Goal: Participate in discussion: Engage in conversation with other users on a specific topic

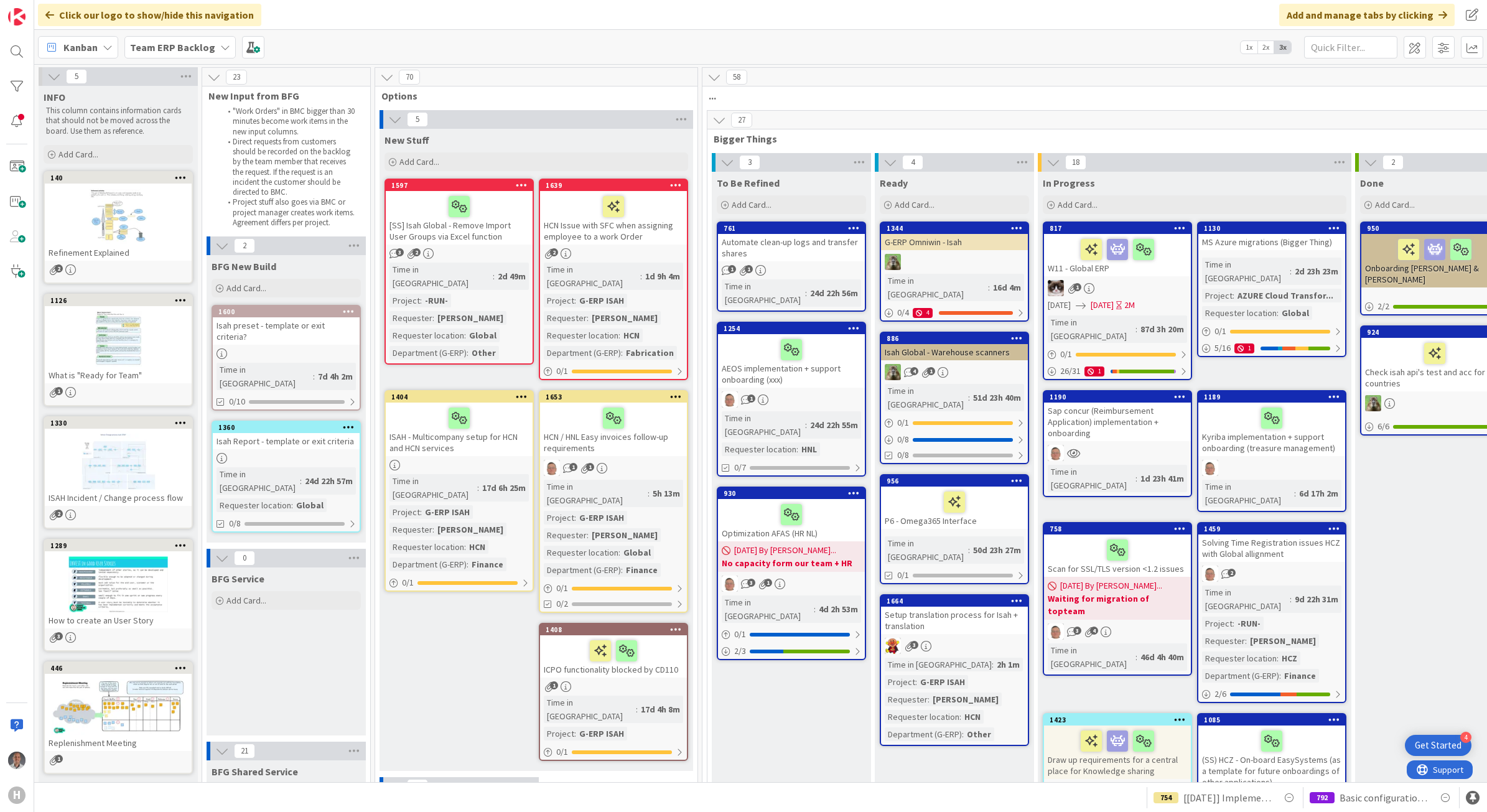
click at [209, 53] on span "Team ERP Backlog" at bounding box center [172, 47] width 85 height 15
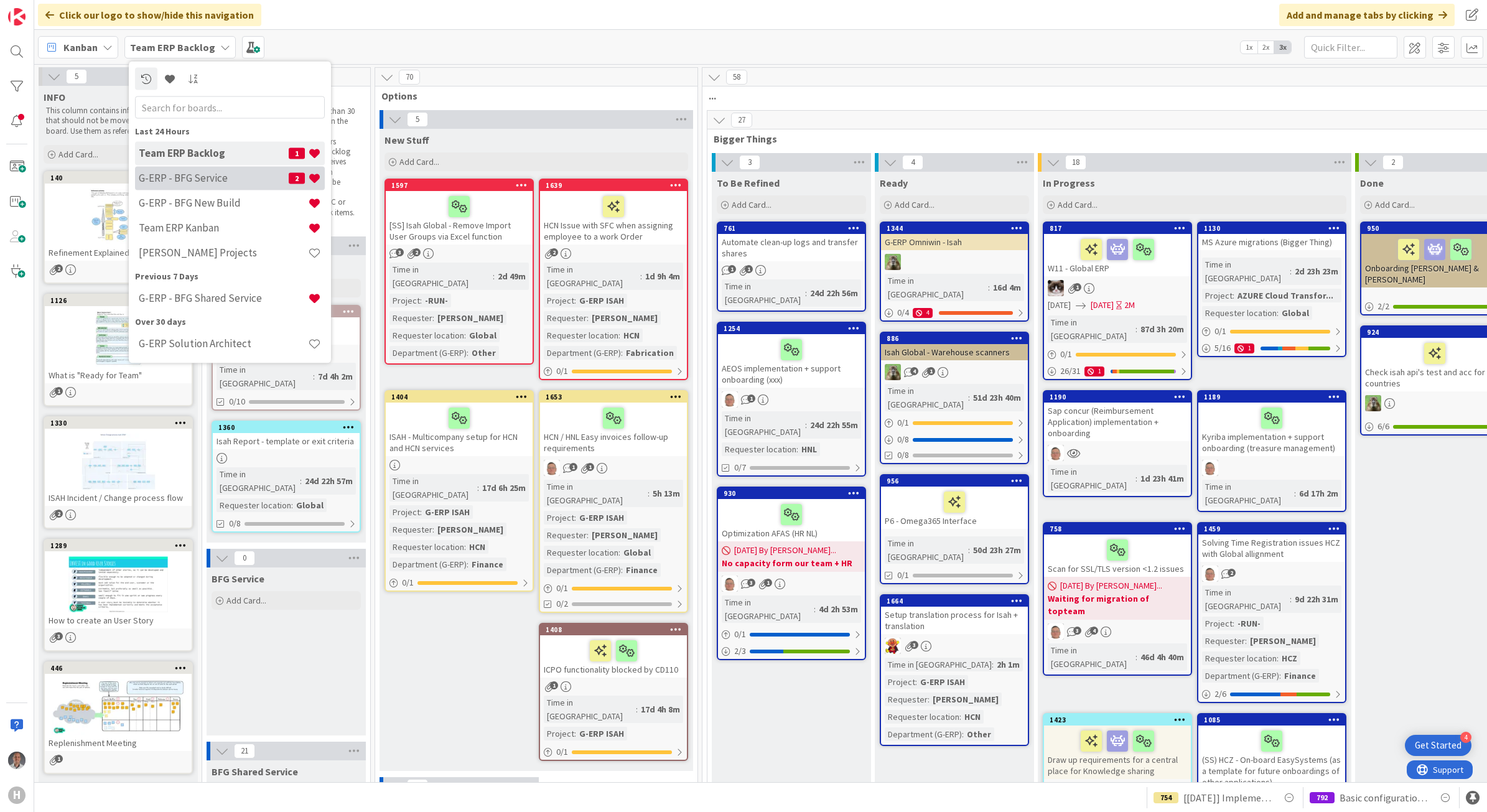
click at [190, 176] on h4 "G-ERP - BFG Service" at bounding box center [213, 178] width 150 height 13
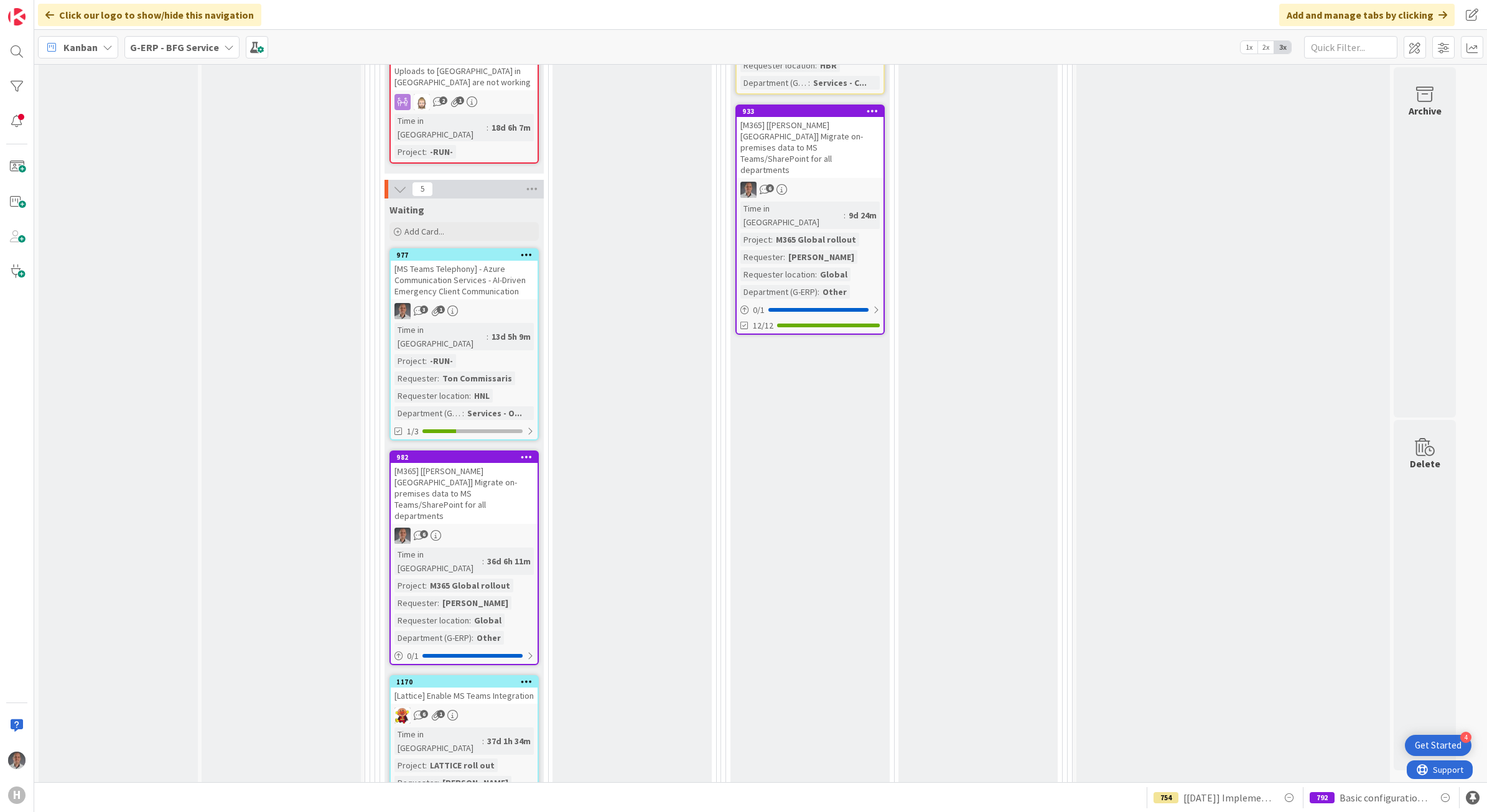
scroll to position [1469, 0]
click at [503, 260] on div "[MS Teams Telephony] - Azure Communication Services - AI-Driven Emergency Clien…" at bounding box center [464, 279] width 147 height 39
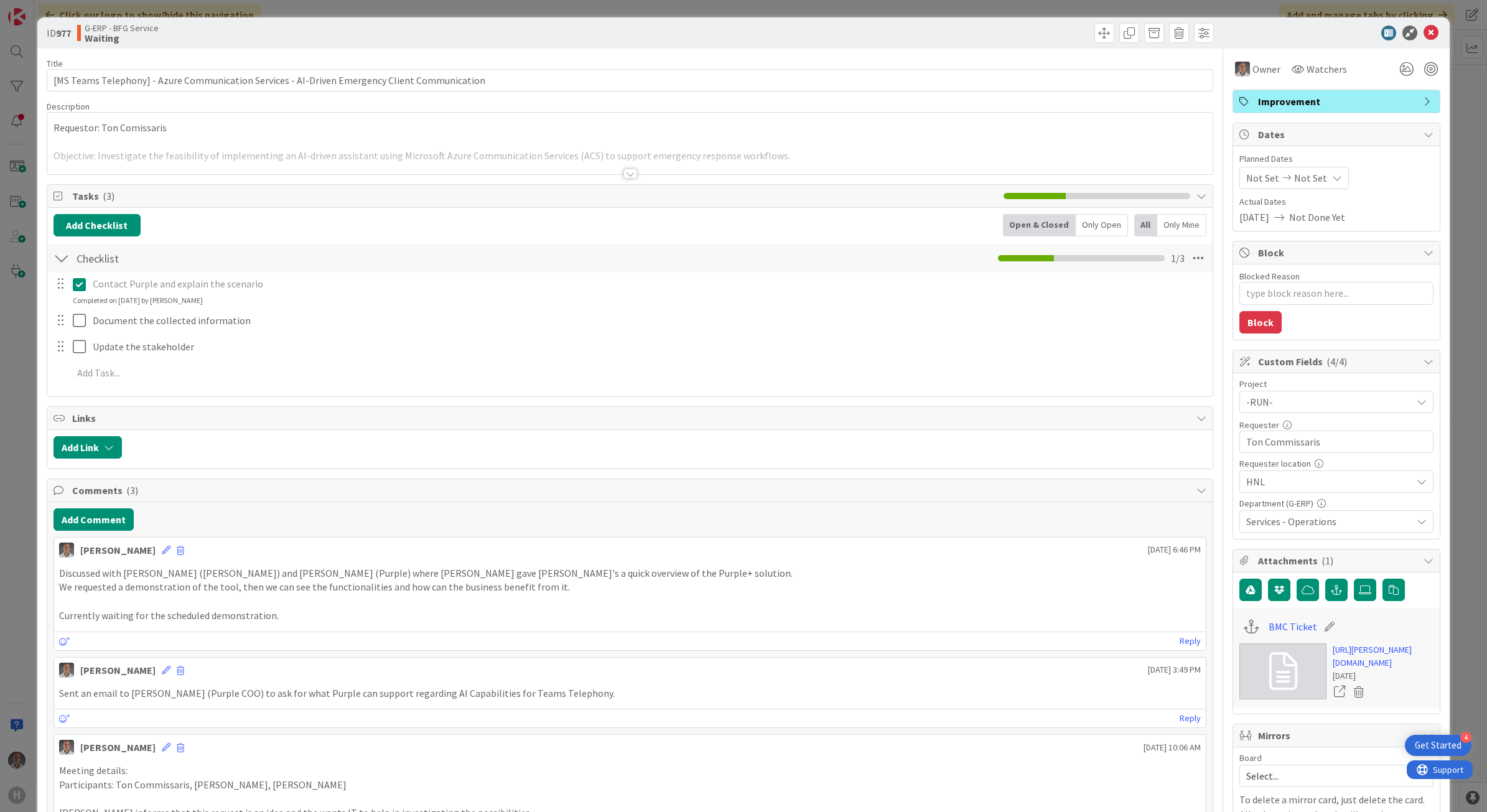
type textarea "x"
click at [1356, 669] on link "[URL][PERSON_NAME][DOMAIN_NAME]" at bounding box center [1383, 656] width 100 height 26
click at [104, 520] on button "Add Comment" at bounding box center [93, 519] width 80 height 22
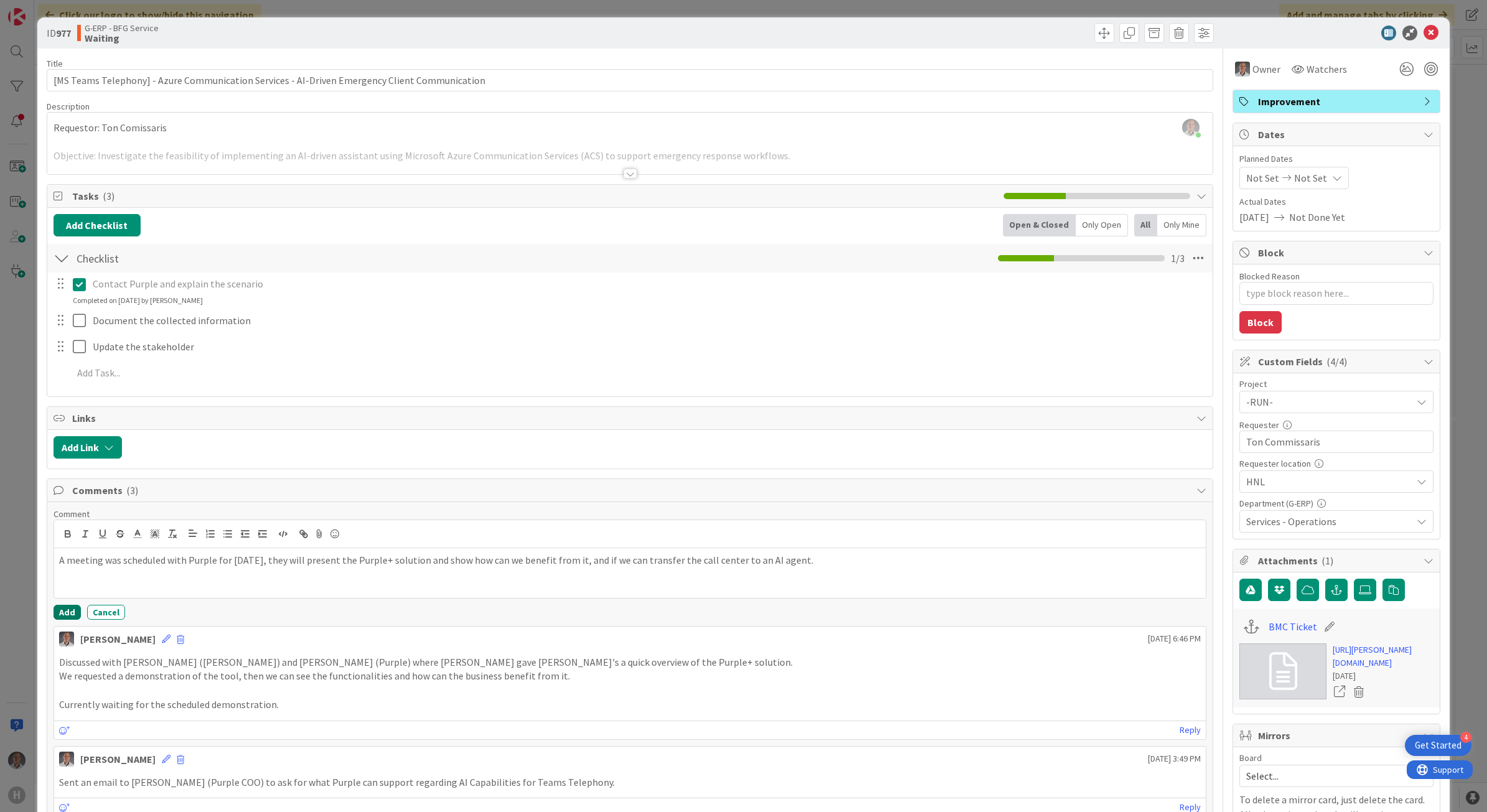
click at [60, 620] on button "Add" at bounding box center [67, 612] width 27 height 15
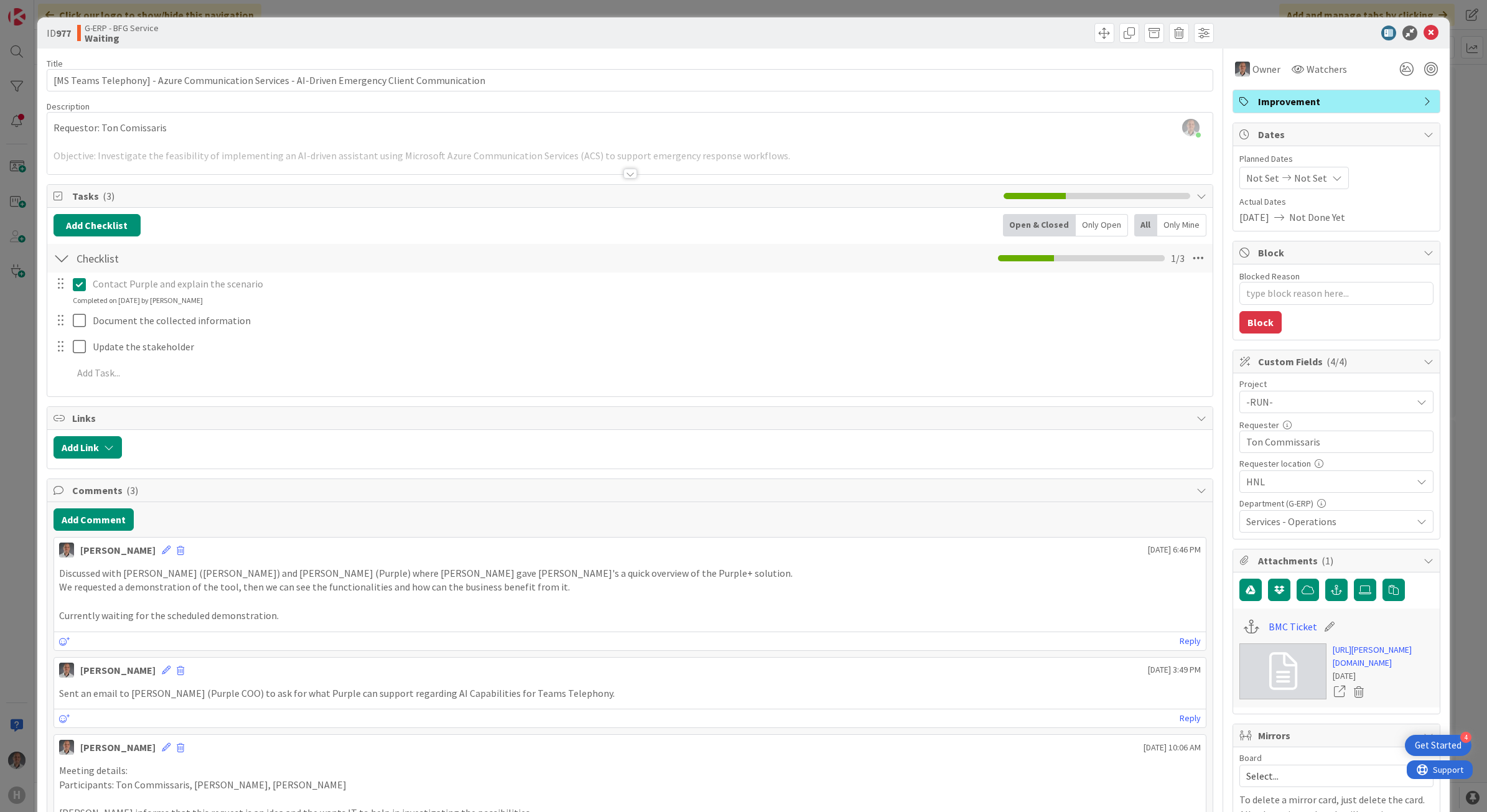
type textarea "x"
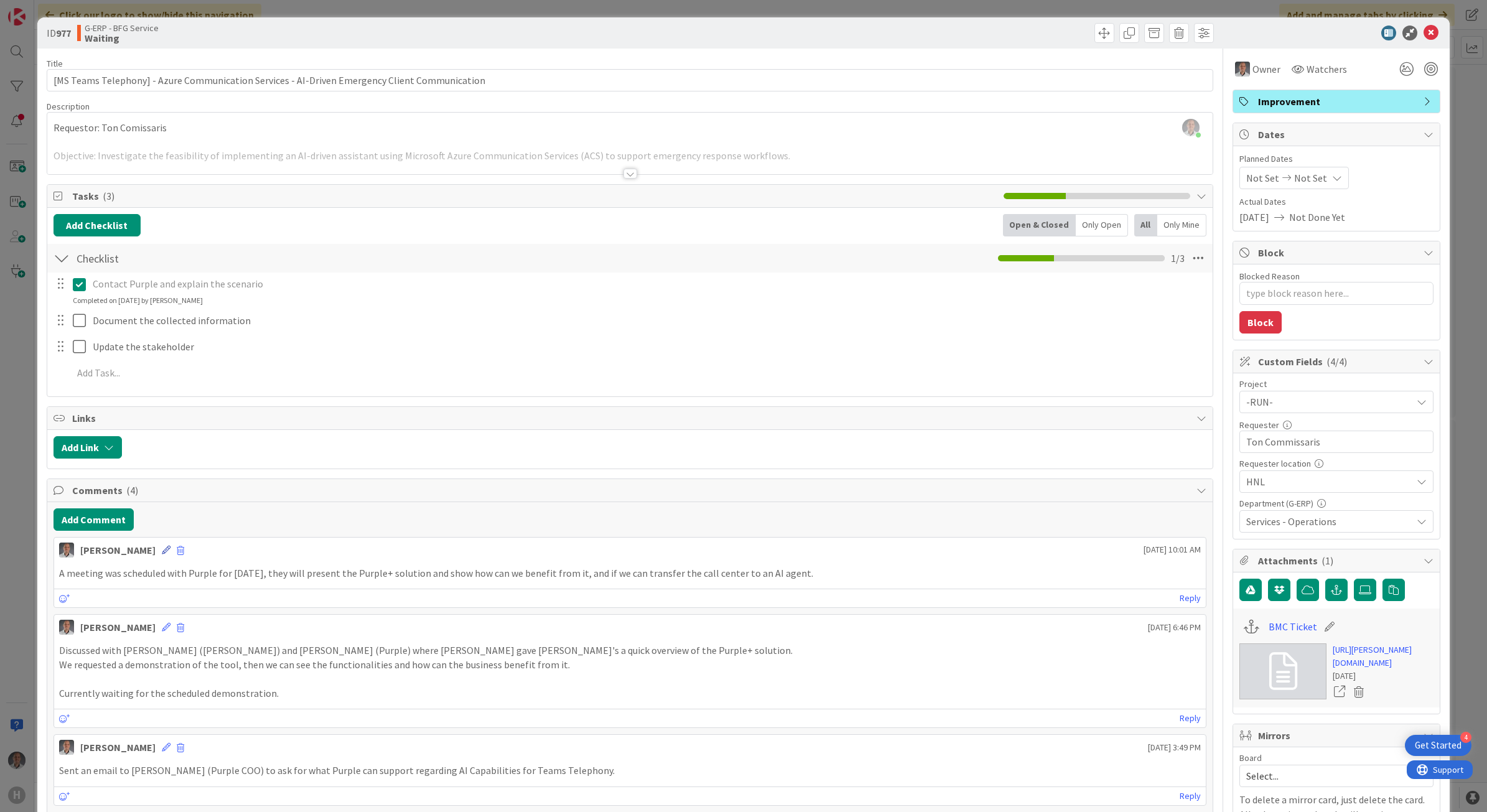
click at [162, 554] on icon at bounding box center [166, 550] width 8 height 8
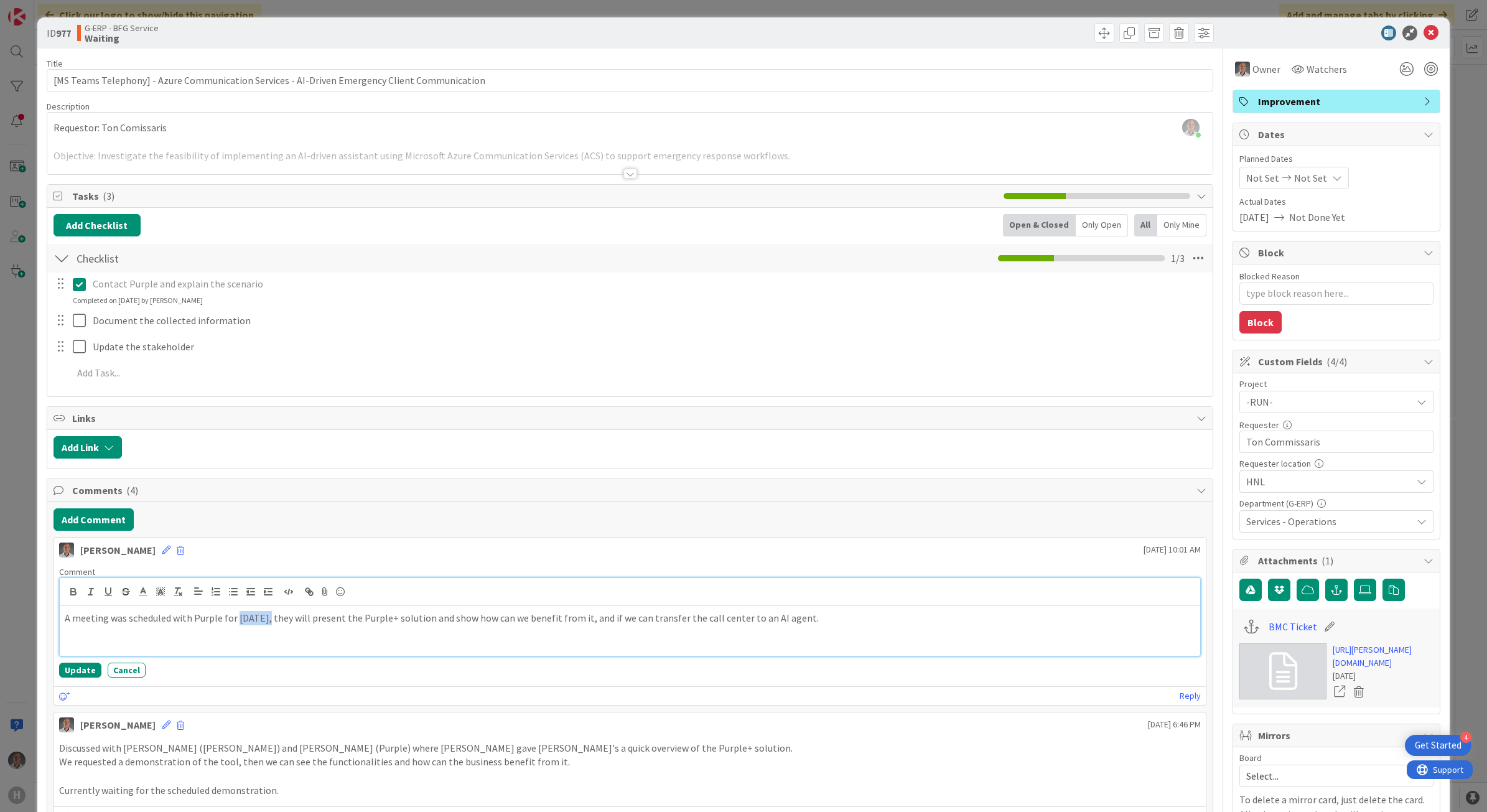
drag, startPoint x: 235, startPoint y: 623, endPoint x: 268, endPoint y: 625, distance: 33.1
click at [268, 625] on p "A meeting was scheduled with Purple for [DATE], they will present the Purple+ s…" at bounding box center [630, 618] width 1131 height 14
click at [882, 625] on p "A meeting was scheduled with Purple for [DATE], they will present the Purple+ s…" at bounding box center [630, 618] width 1131 height 14
click at [85, 669] on button "Update" at bounding box center [80, 672] width 42 height 15
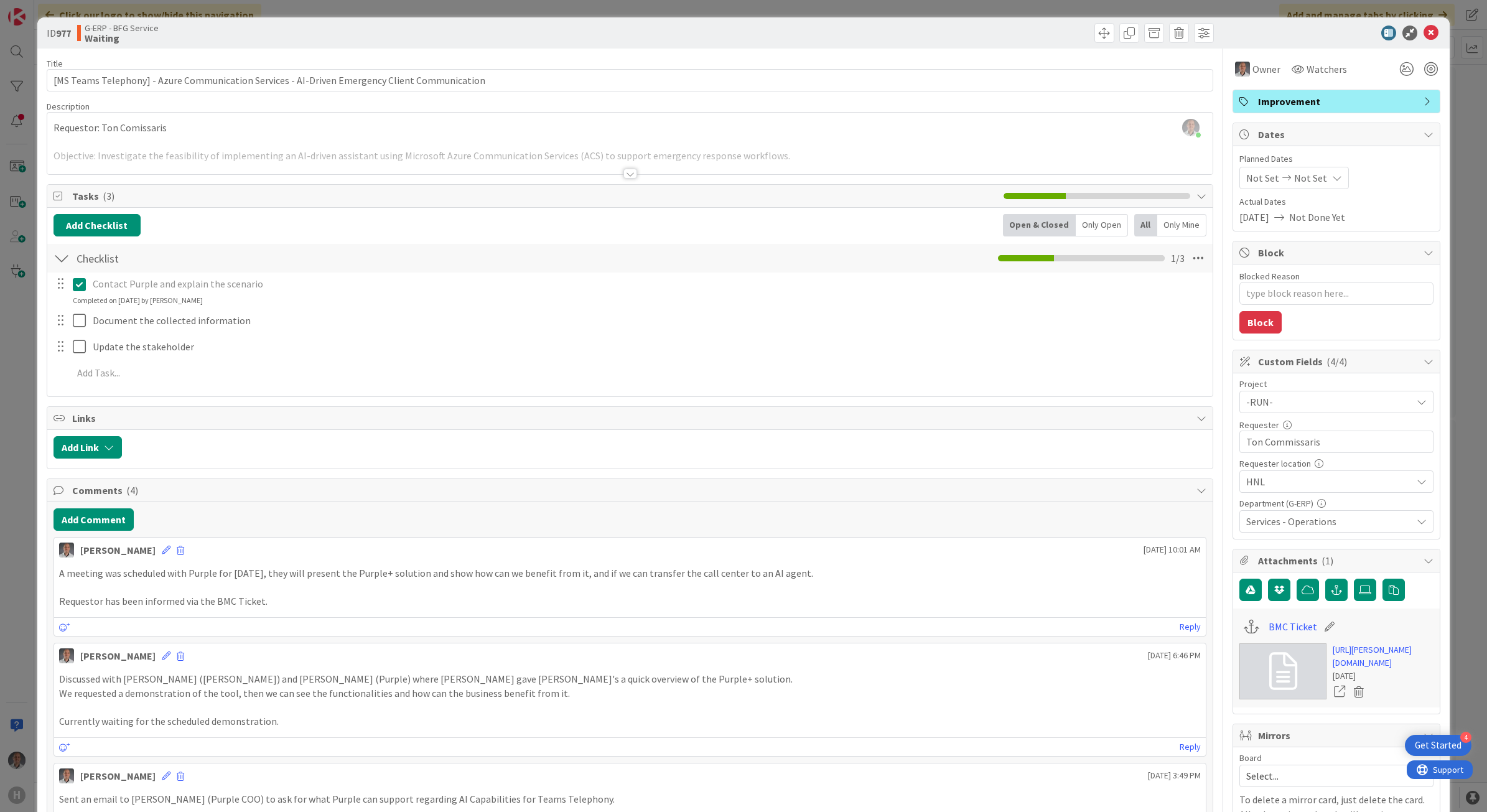
type textarea "x"
click at [1424, 33] on icon at bounding box center [1431, 32] width 15 height 15
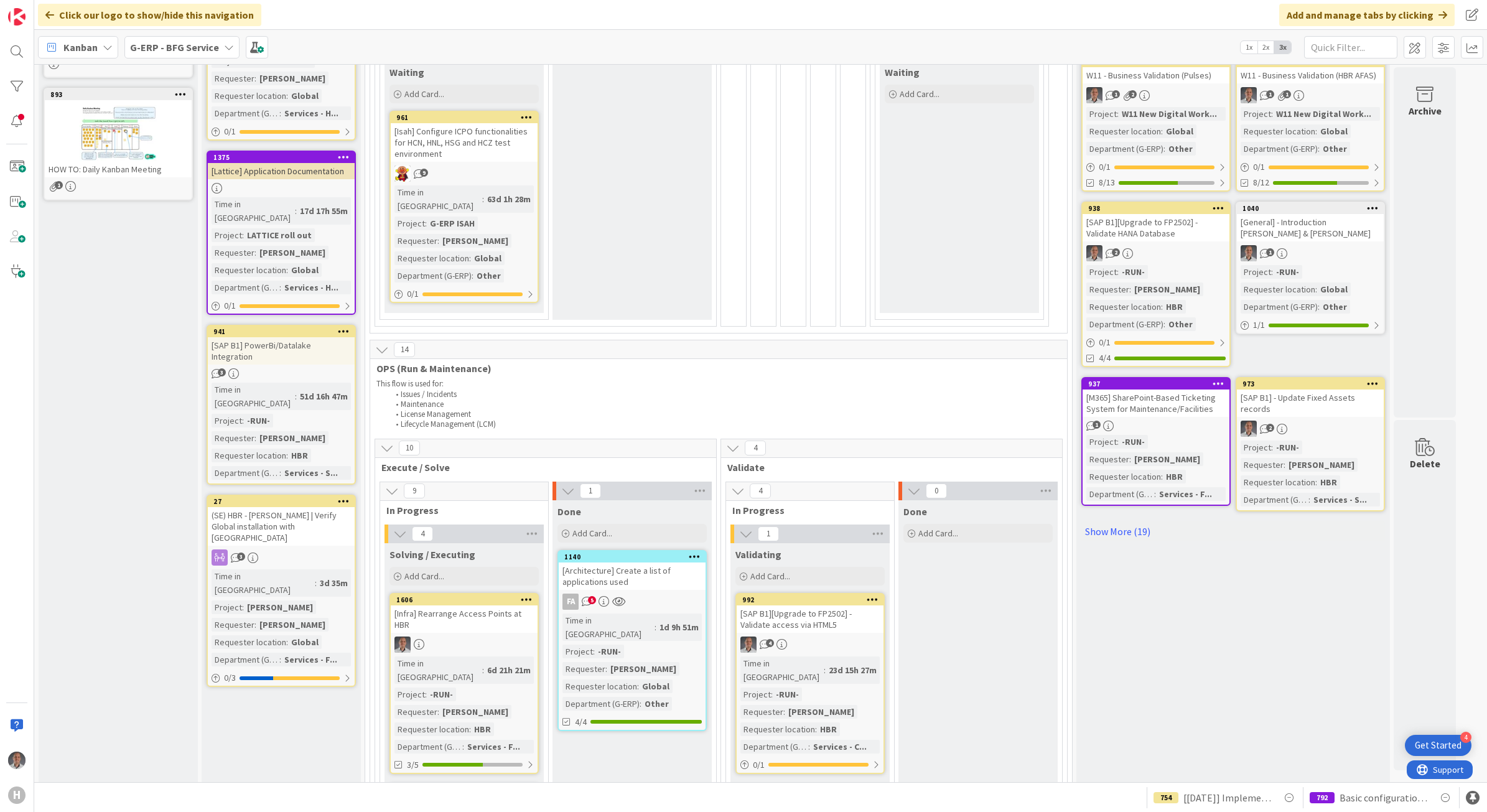
scroll to position [384, 0]
